Goal: Information Seeking & Learning: Learn about a topic

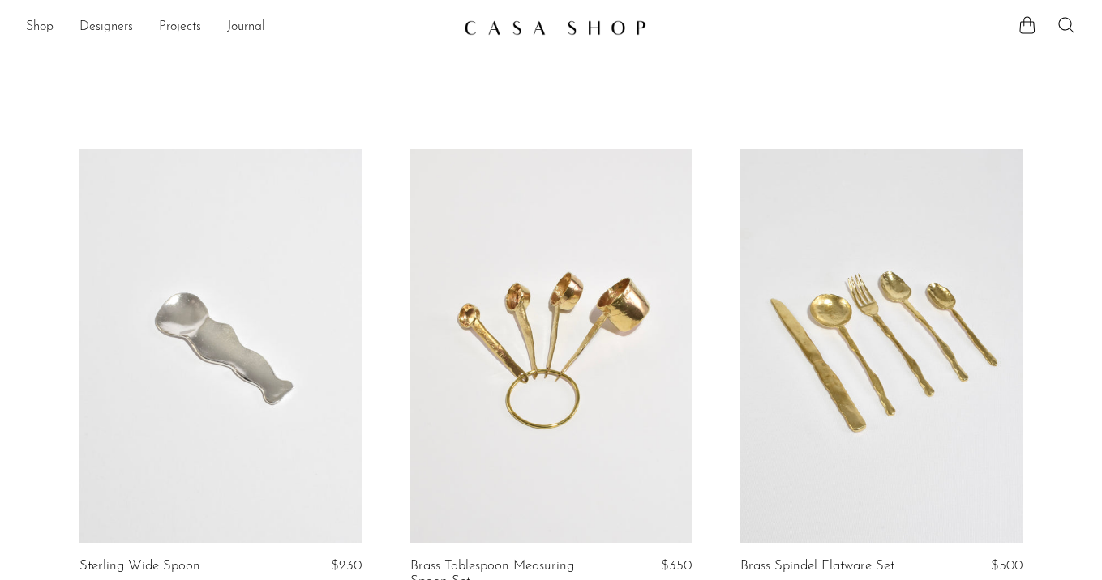
click at [105, 24] on link "Designers" at bounding box center [105, 27] width 53 height 21
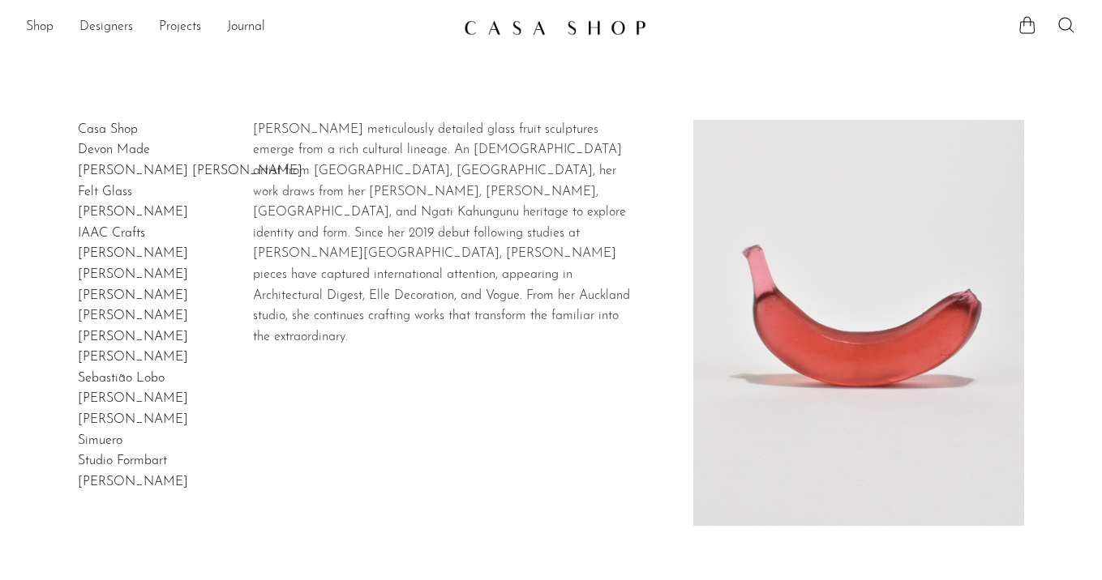
click at [119, 151] on link "Devon Made" at bounding box center [114, 149] width 72 height 13
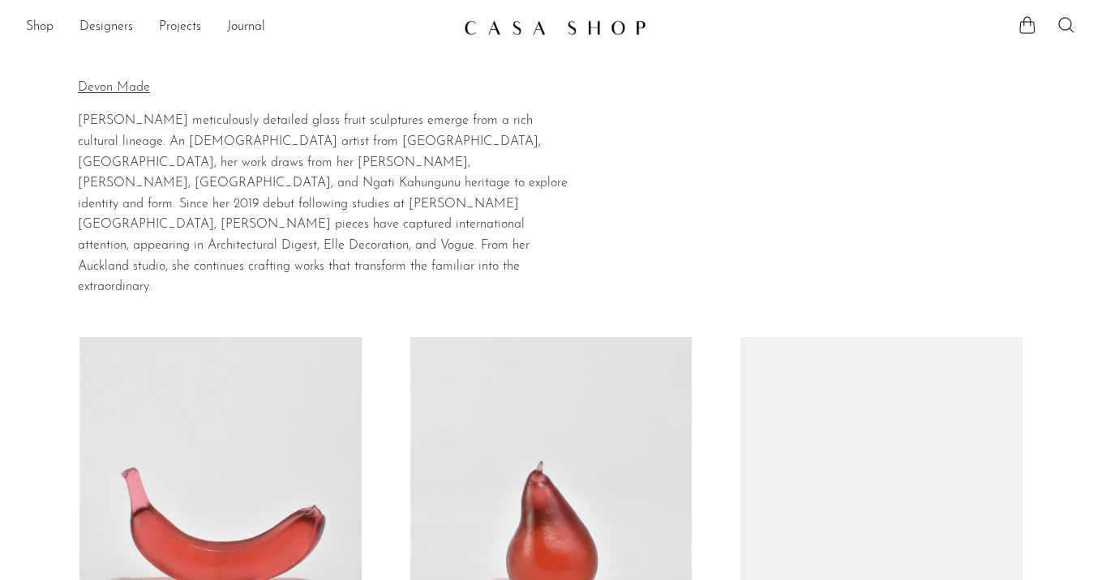
click at [99, 20] on link "Designers" at bounding box center [105, 27] width 53 height 21
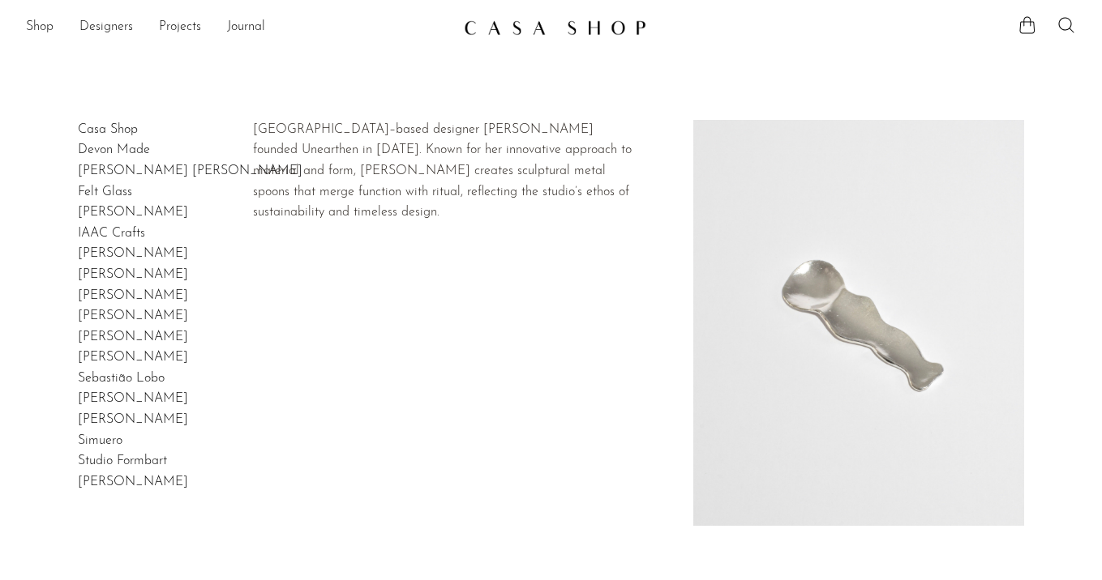
click at [103, 210] on link "Gia Jones" at bounding box center [133, 212] width 110 height 13
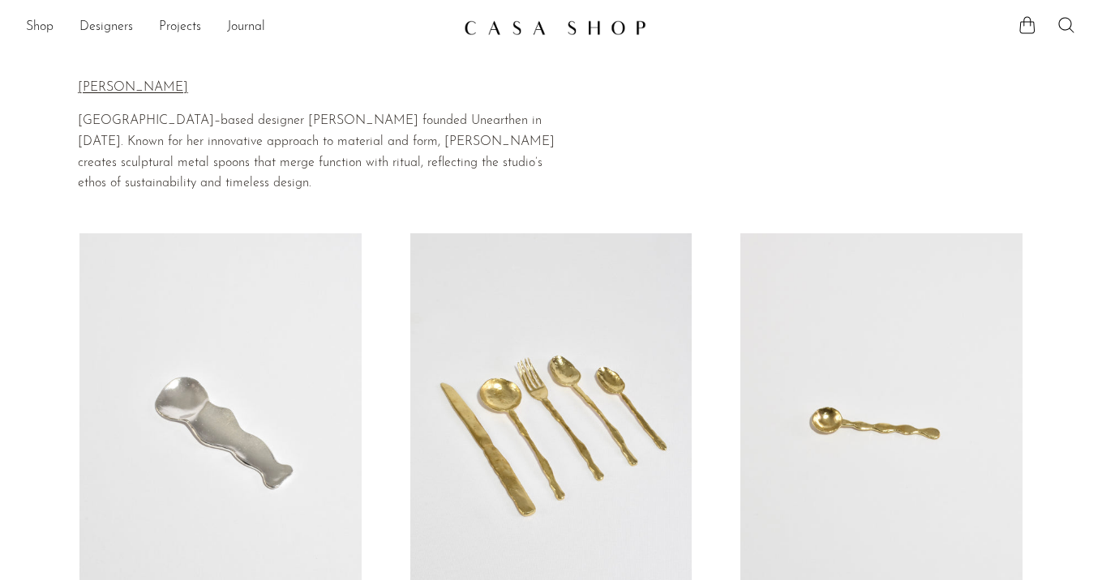
click at [95, 88] on p "Gia Jones" at bounding box center [326, 88] width 496 height 21
click at [302, 404] on link at bounding box center [220, 430] width 282 height 395
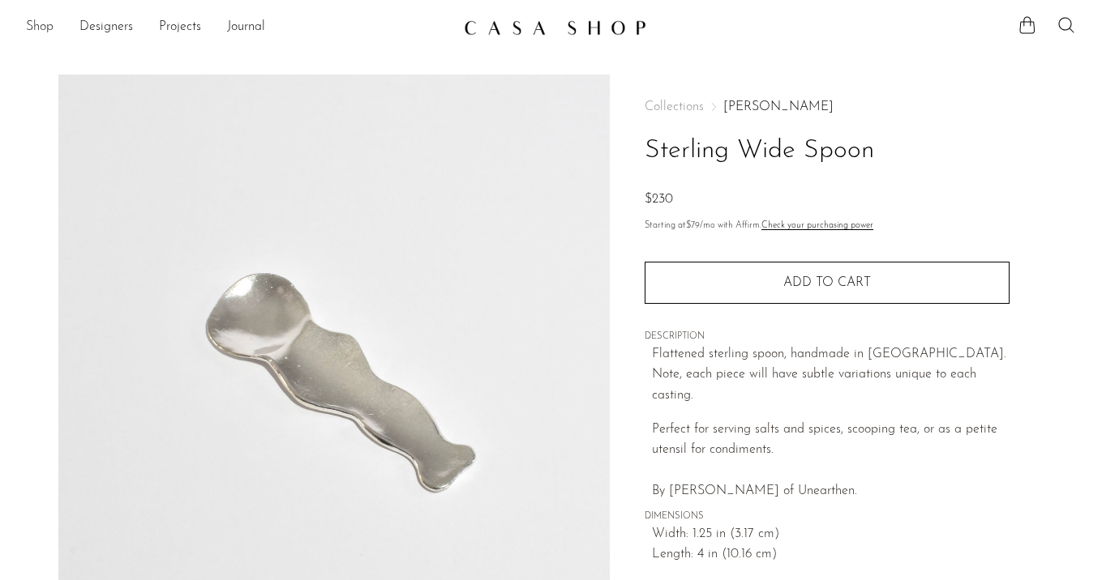
click at [33, 26] on link "Shop" at bounding box center [40, 27] width 28 height 21
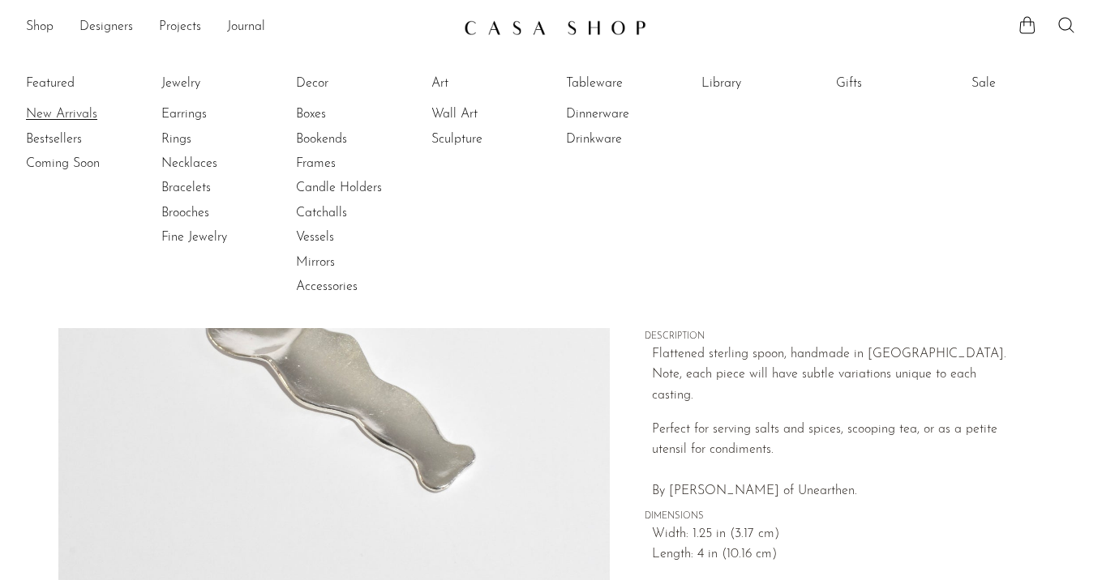
click at [54, 111] on link "New Arrivals" at bounding box center [87, 114] width 122 height 18
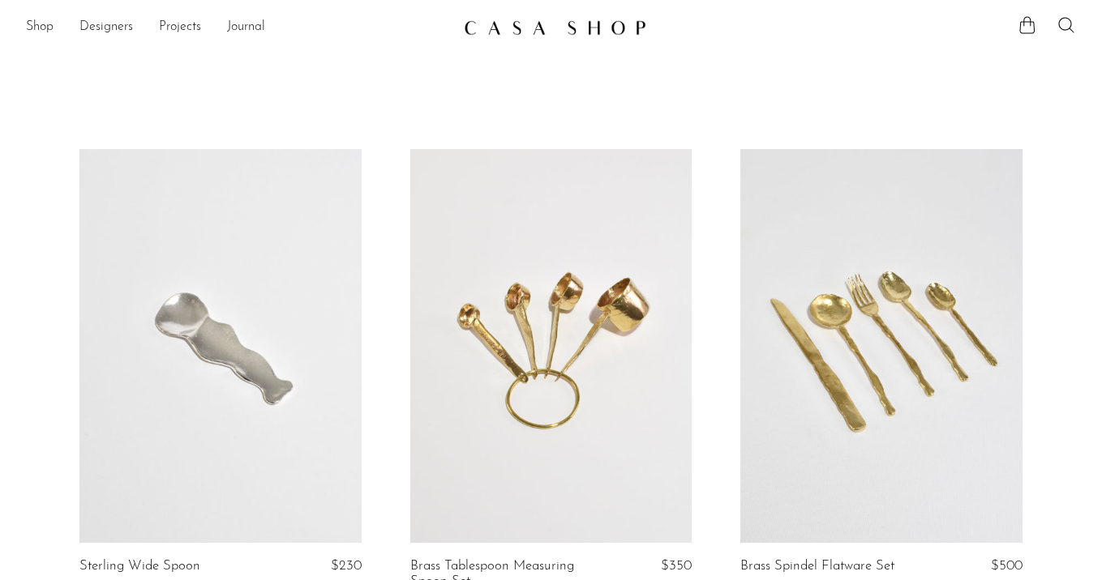
click at [285, 306] on link at bounding box center [220, 346] width 282 height 395
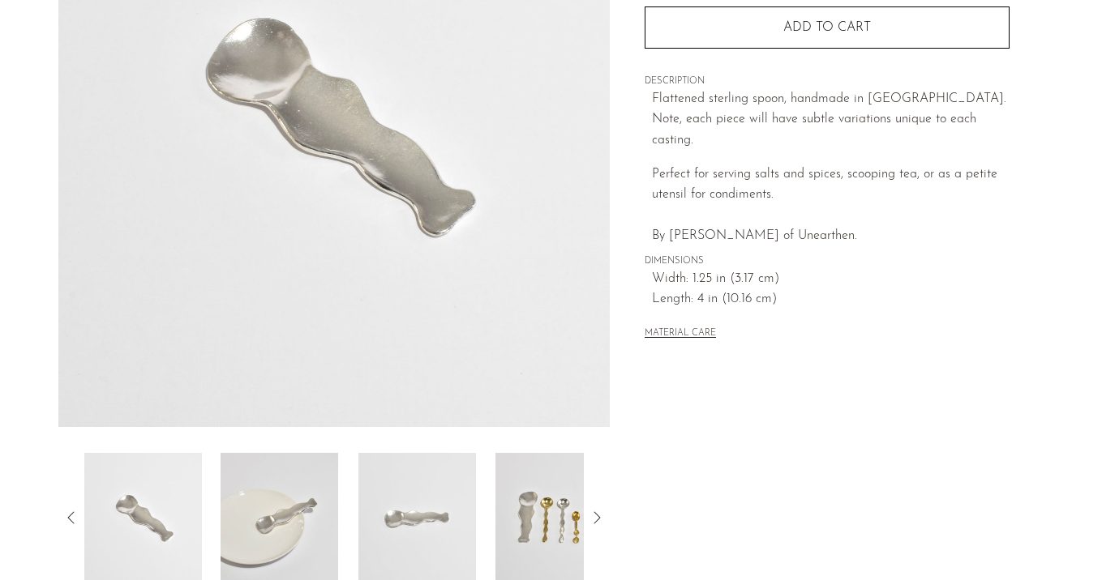
scroll to position [126, 0]
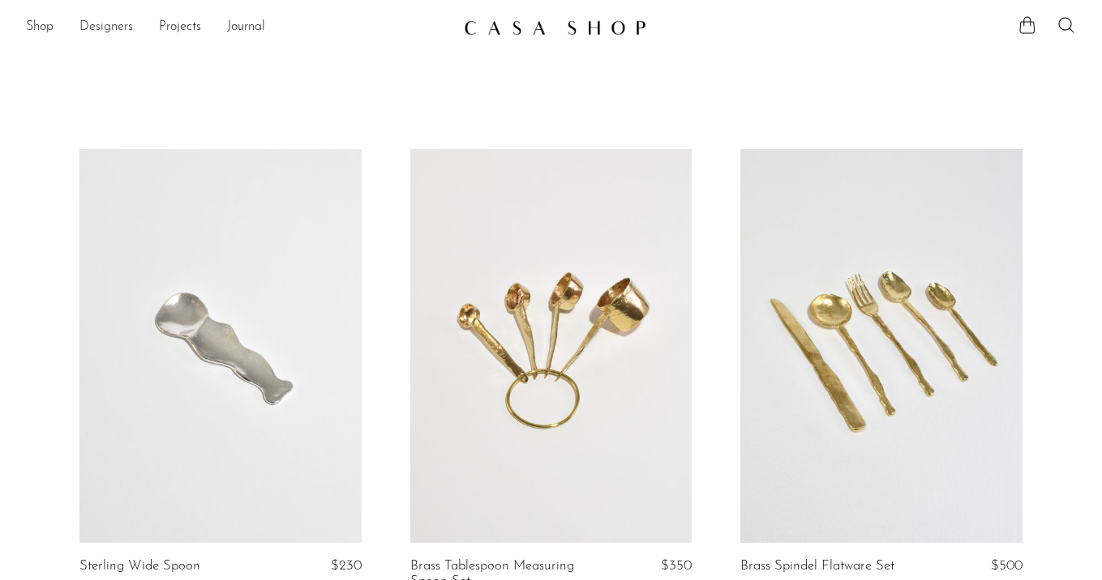
click at [101, 29] on link "Designers" at bounding box center [105, 27] width 53 height 21
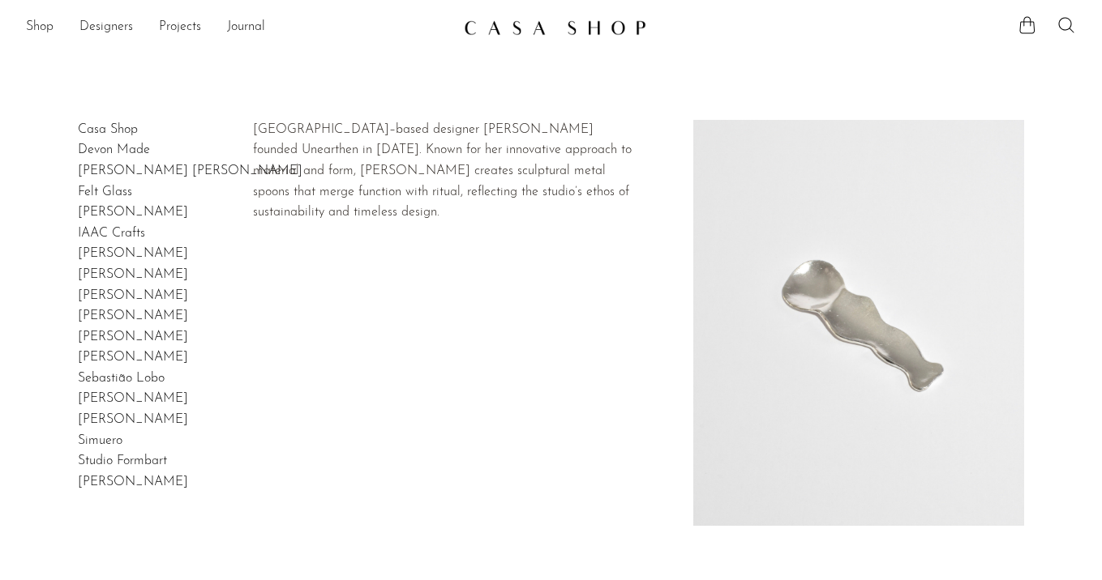
click at [96, 213] on link "[PERSON_NAME]" at bounding box center [133, 212] width 110 height 13
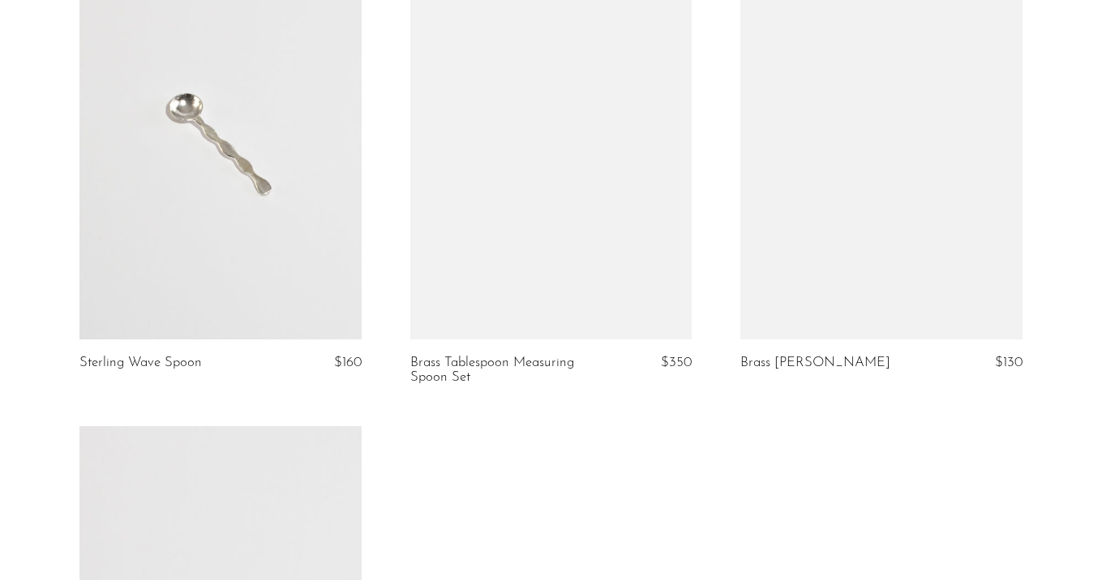
scroll to position [759, 0]
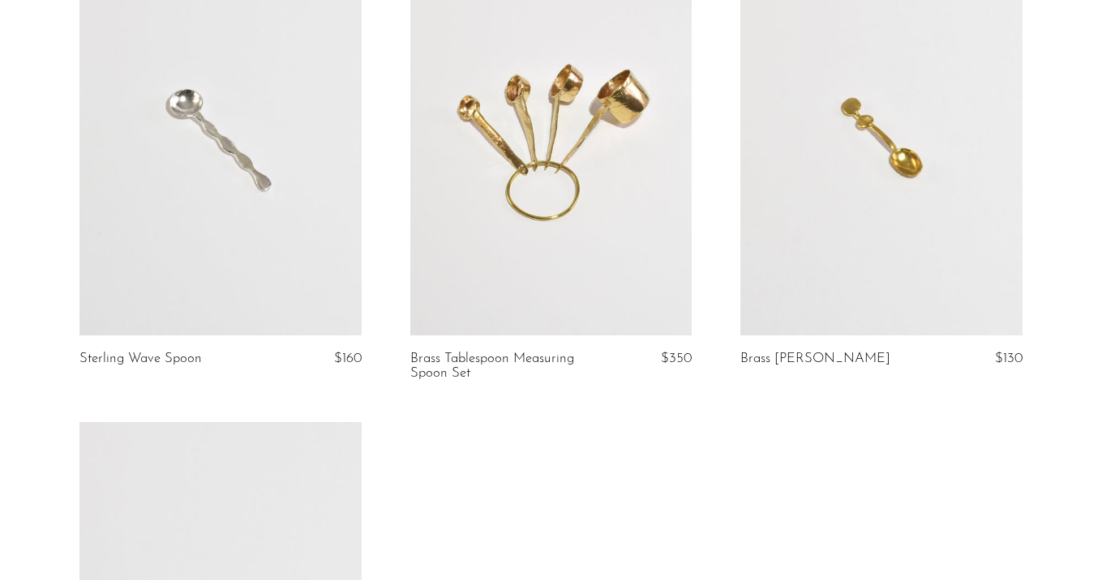
click at [602, 242] on link at bounding box center [551, 138] width 282 height 395
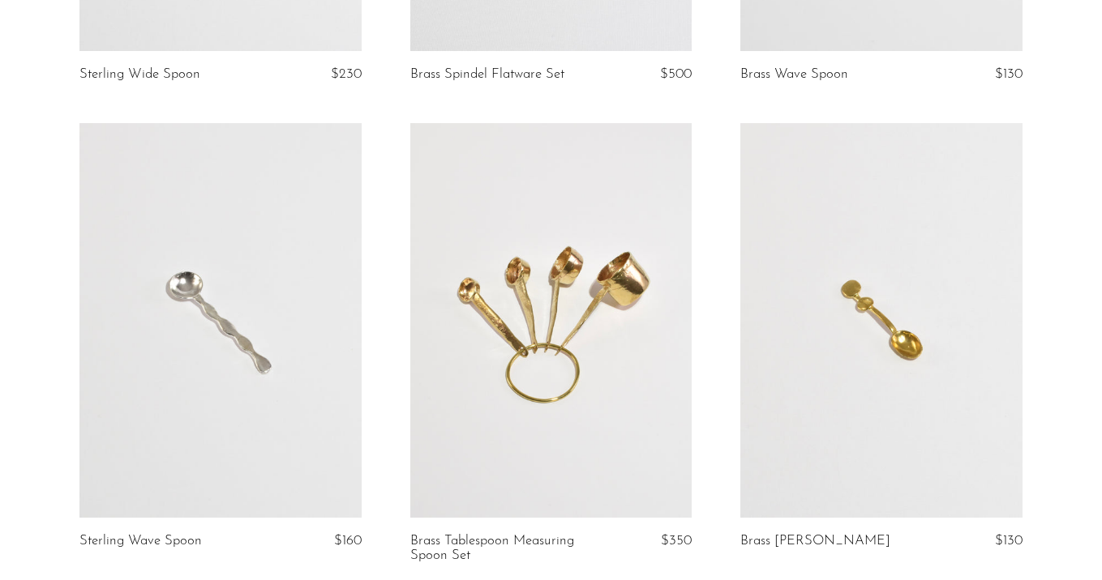
scroll to position [409, 0]
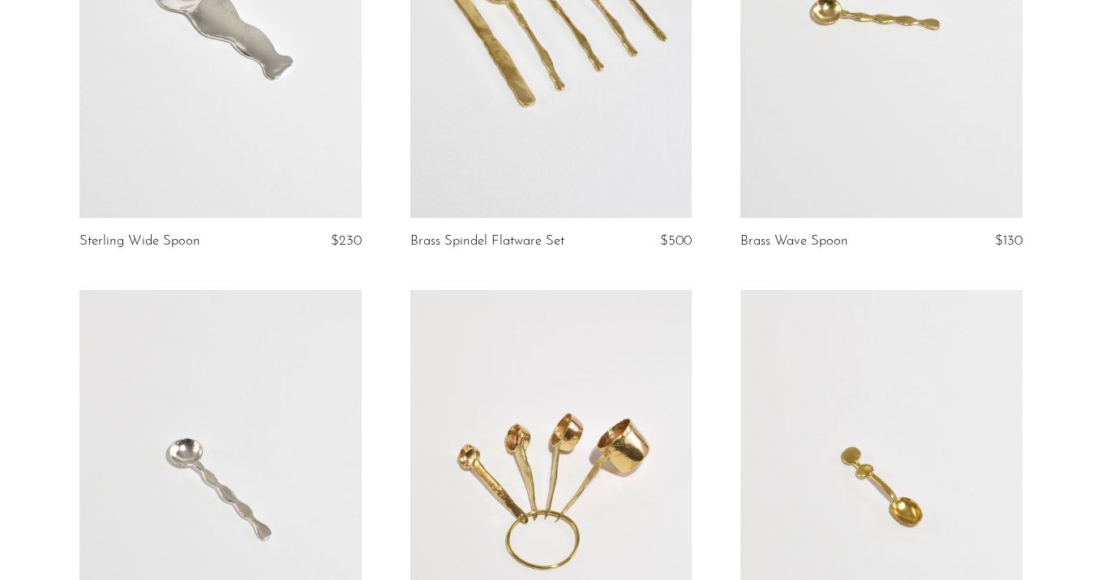
click at [214, 140] on link at bounding box center [220, 21] width 282 height 395
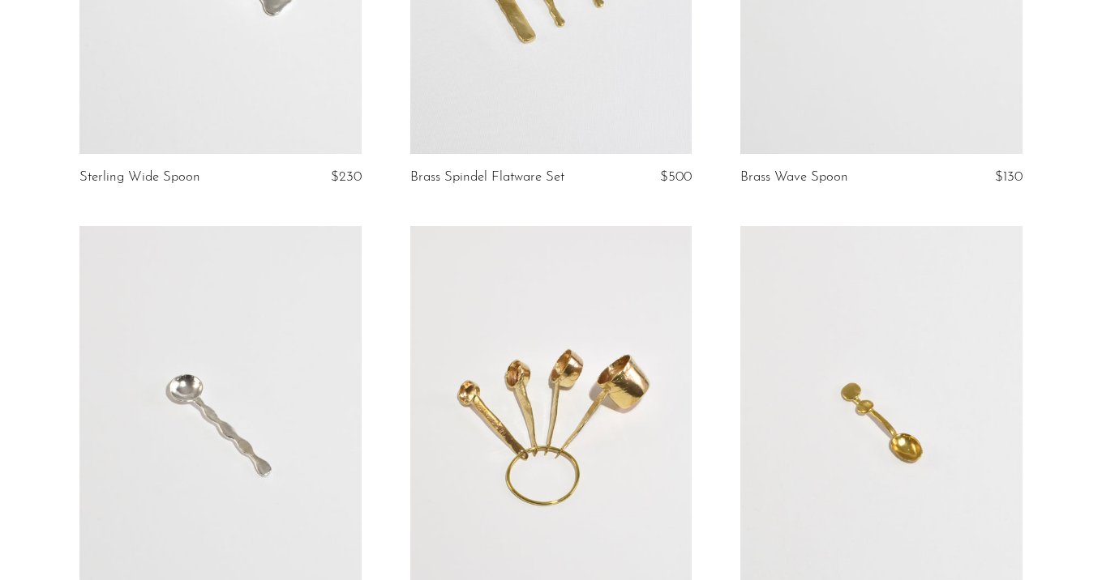
scroll to position [460, 0]
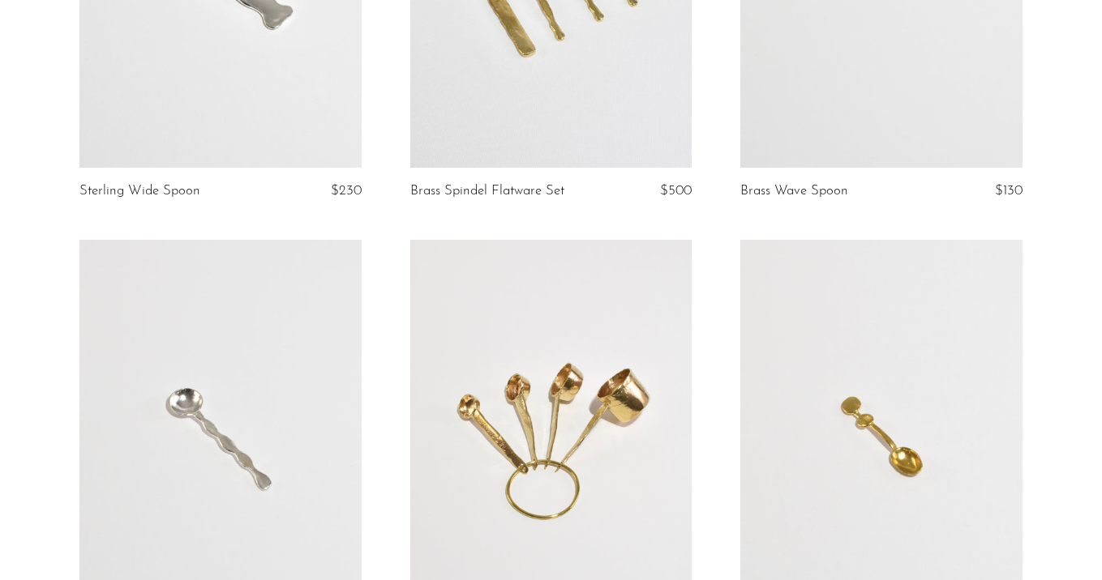
click at [826, 388] on link at bounding box center [881, 437] width 282 height 395
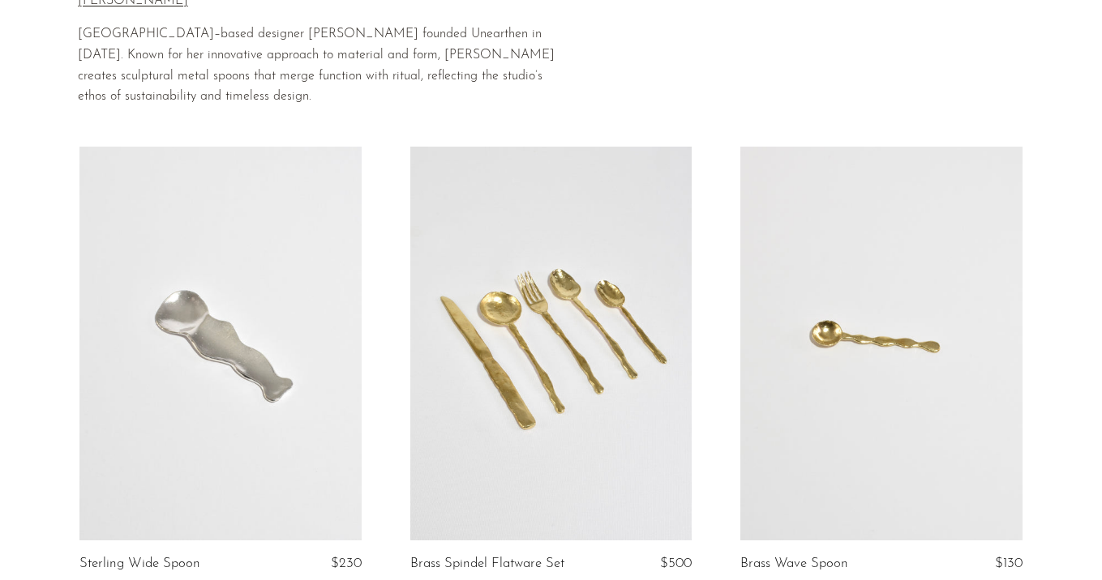
scroll to position [528, 0]
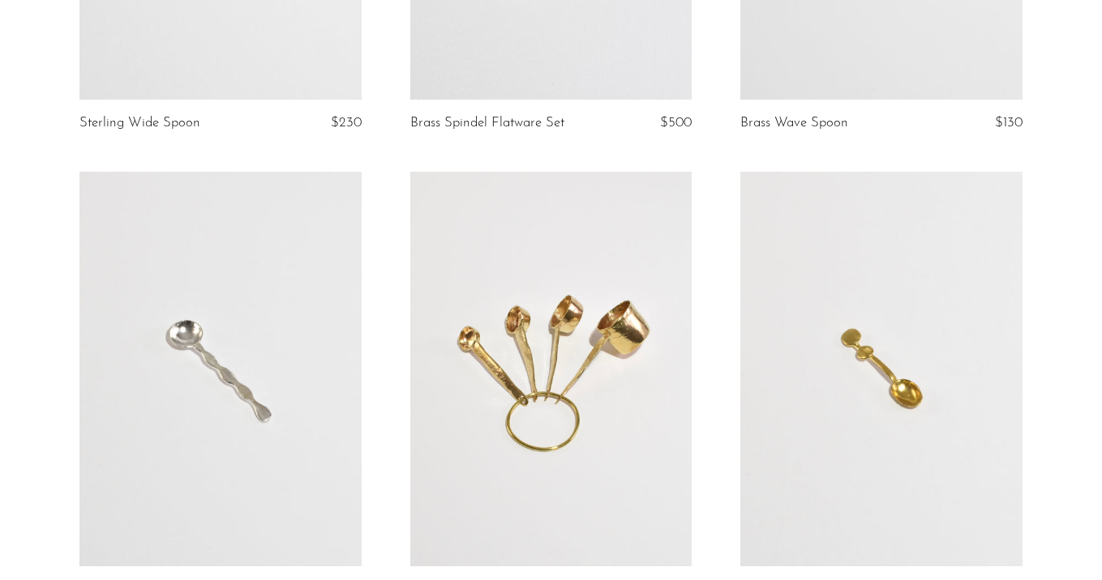
click at [588, 407] on link at bounding box center [551, 369] width 282 height 395
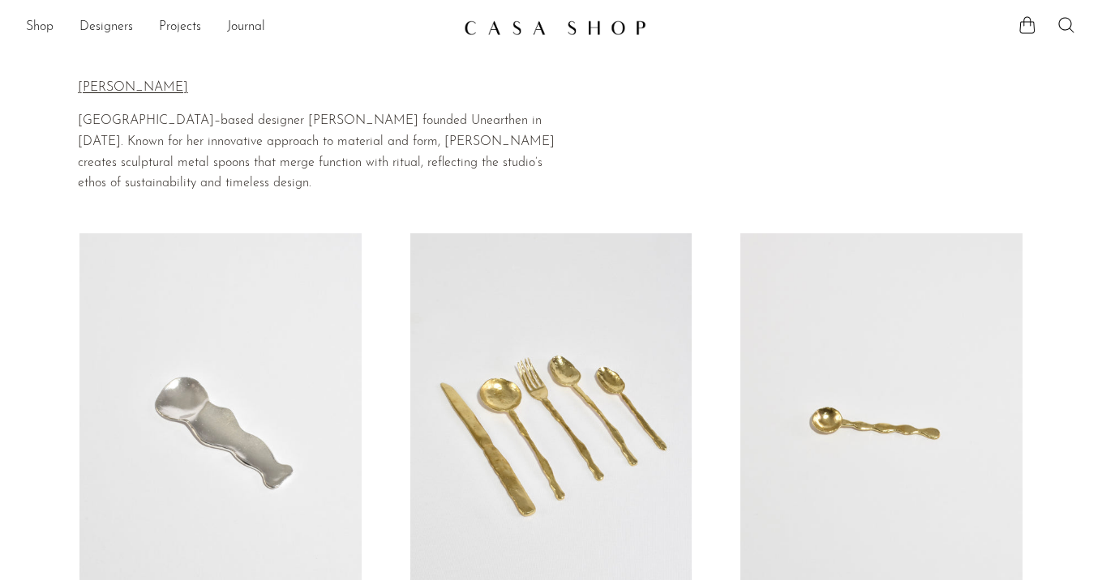
click at [280, 297] on link at bounding box center [220, 430] width 282 height 395
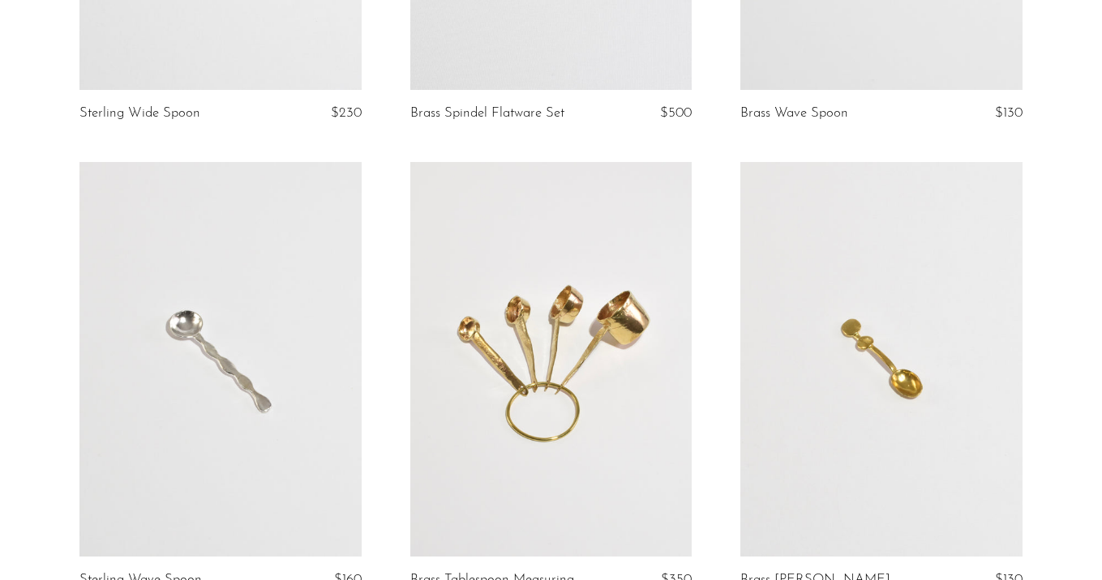
scroll to position [694, 0]
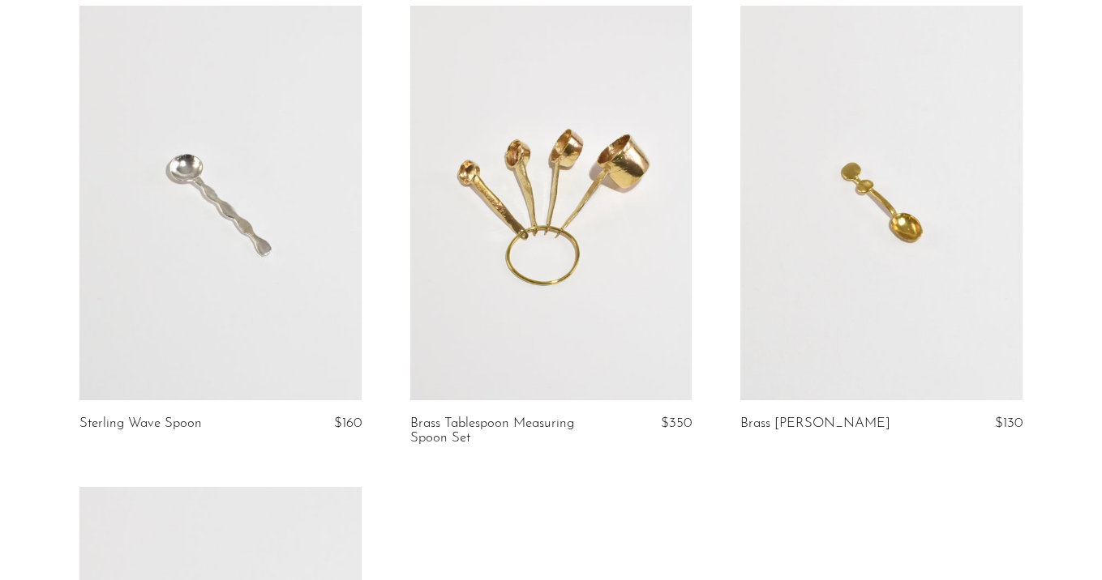
click at [864, 214] on link at bounding box center [881, 203] width 282 height 395
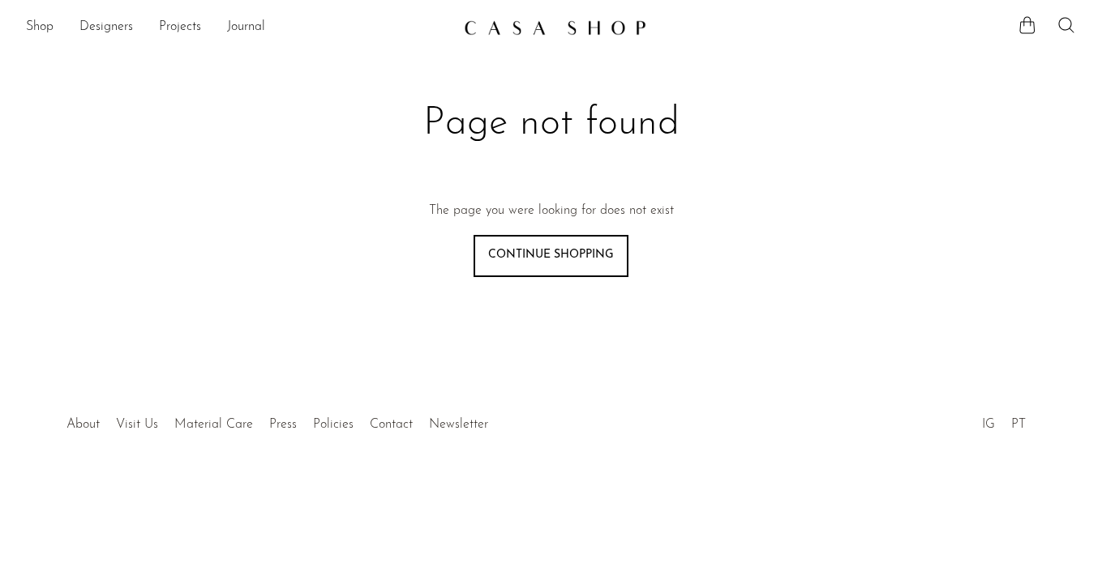
click at [113, 23] on link "Designers" at bounding box center [105, 27] width 53 height 21
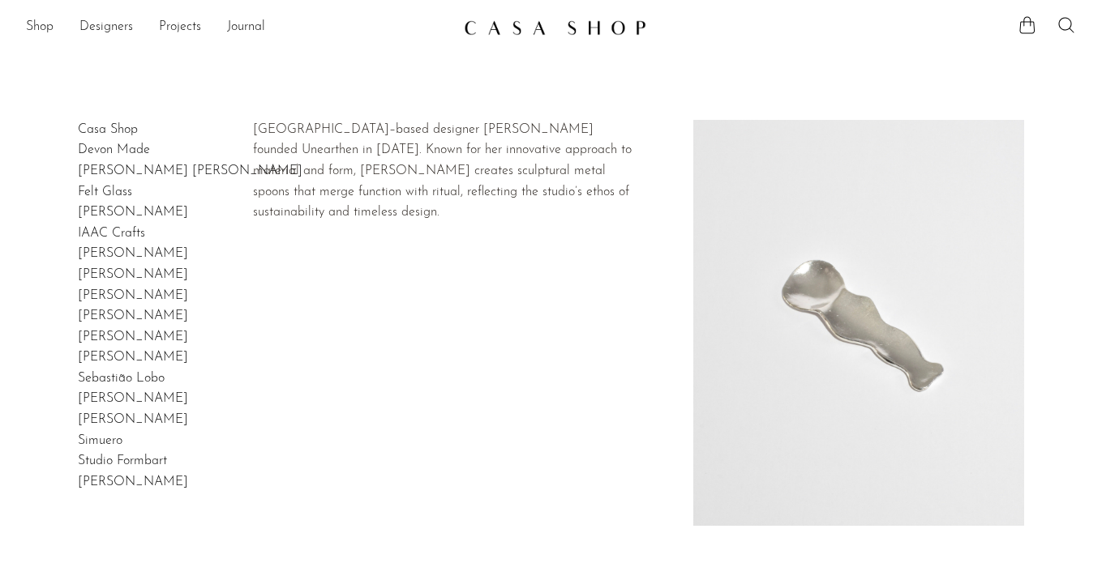
click at [111, 208] on link "[PERSON_NAME]" at bounding box center [133, 212] width 110 height 13
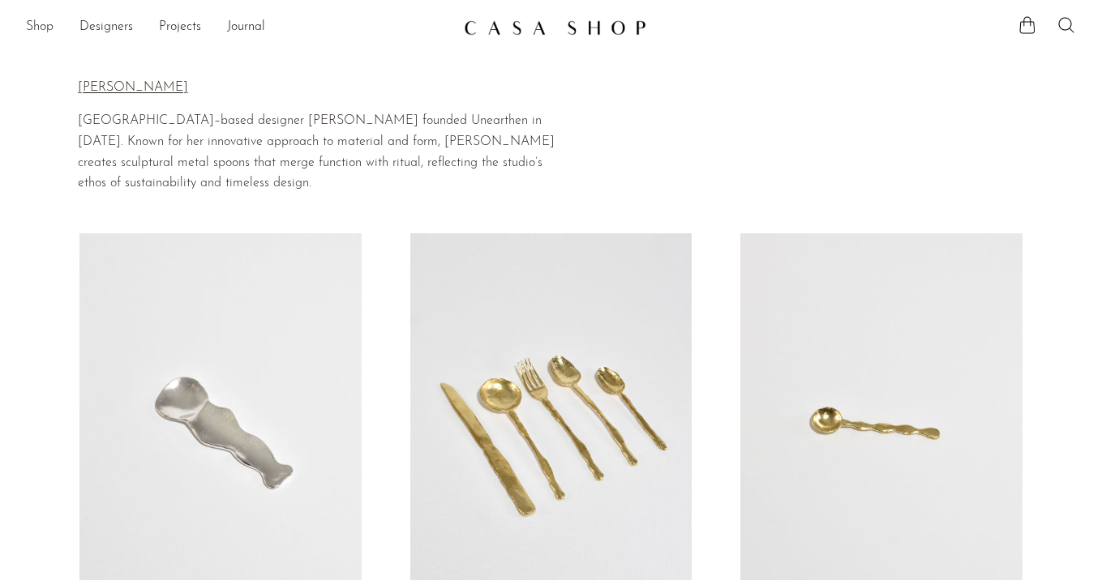
click at [38, 21] on link "Shop" at bounding box center [40, 27] width 28 height 21
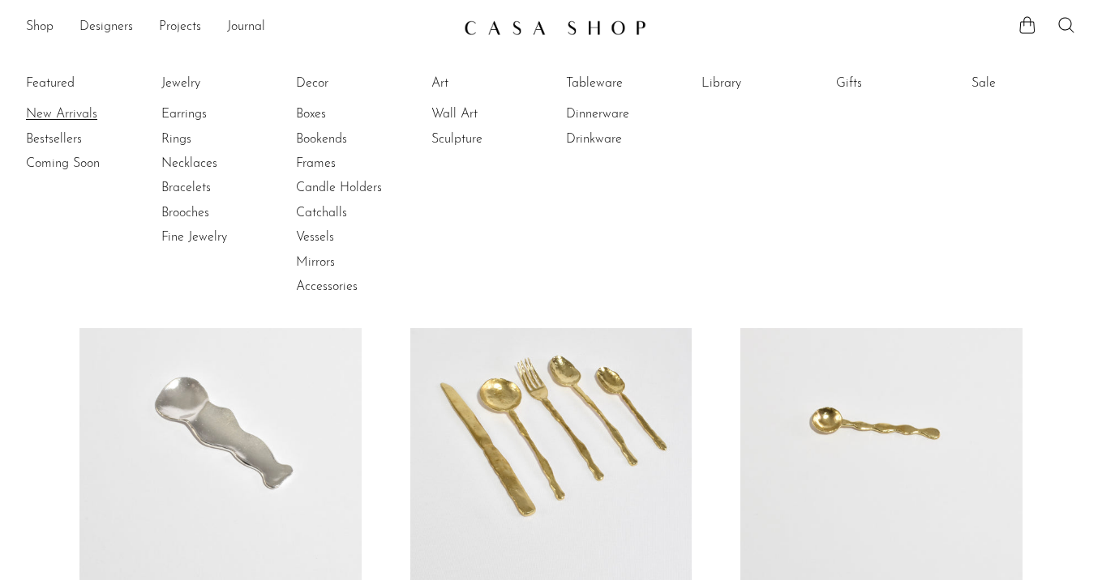
click at [70, 112] on link "New Arrivals" at bounding box center [87, 114] width 122 height 18
